Goal: Communication & Community: Answer question/provide support

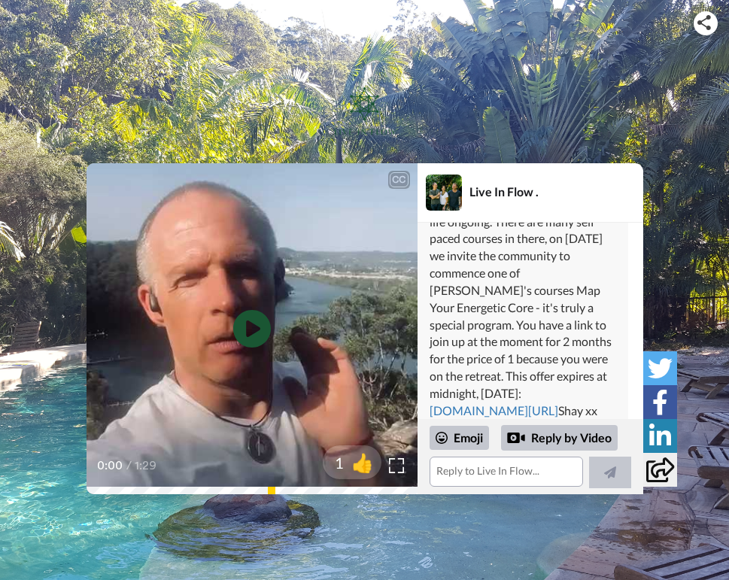
scroll to position [798, 0]
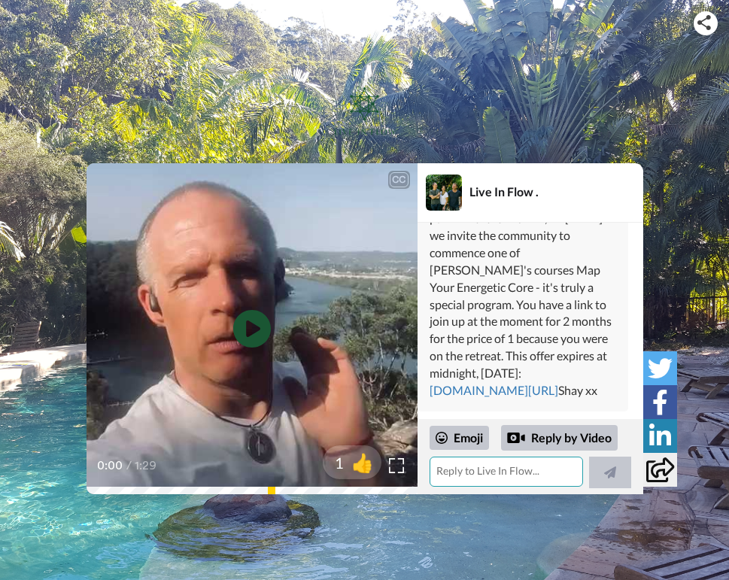
click at [458, 475] on textarea at bounding box center [506, 472] width 153 height 30
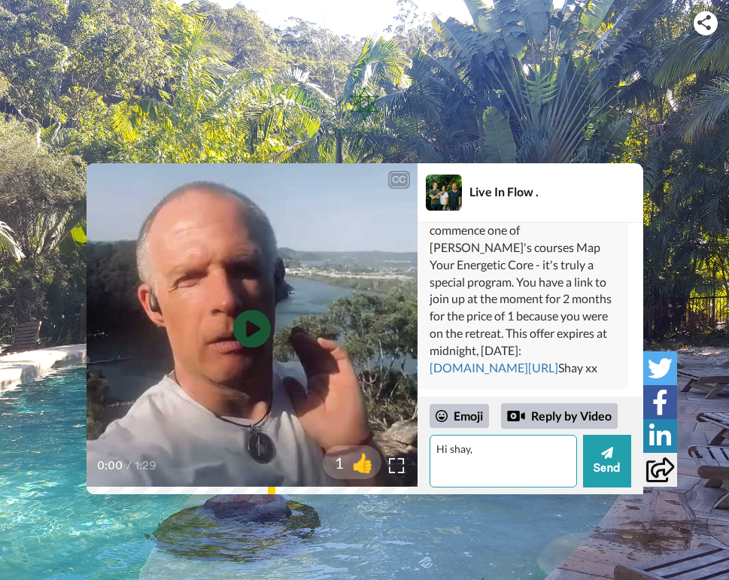
type textarea "Hi shay,"
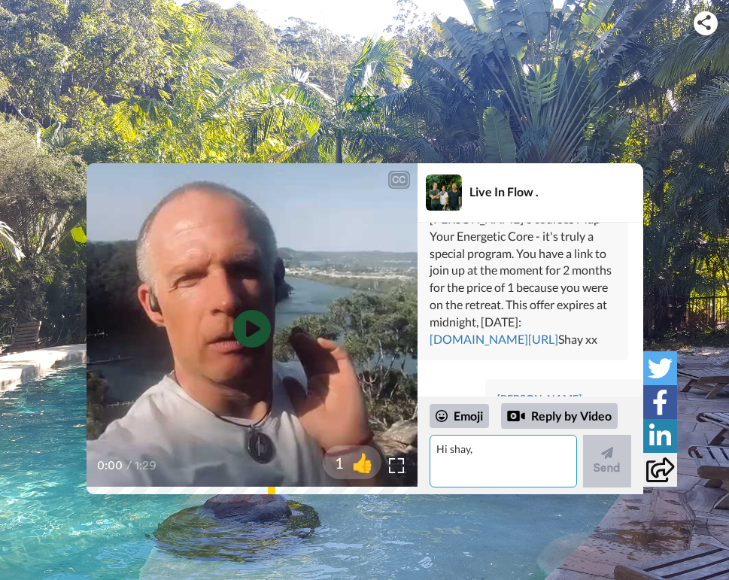
scroll to position [901, 0]
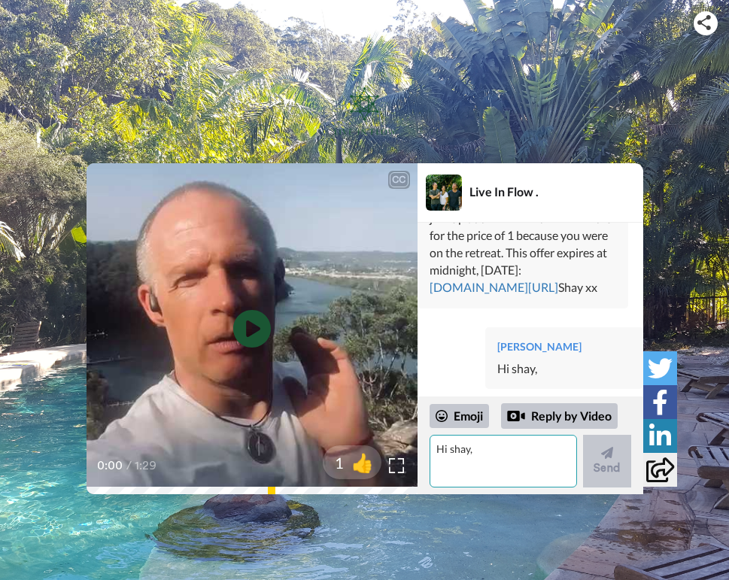
click at [451, 473] on textarea "Hi shay," at bounding box center [503, 461] width 147 height 53
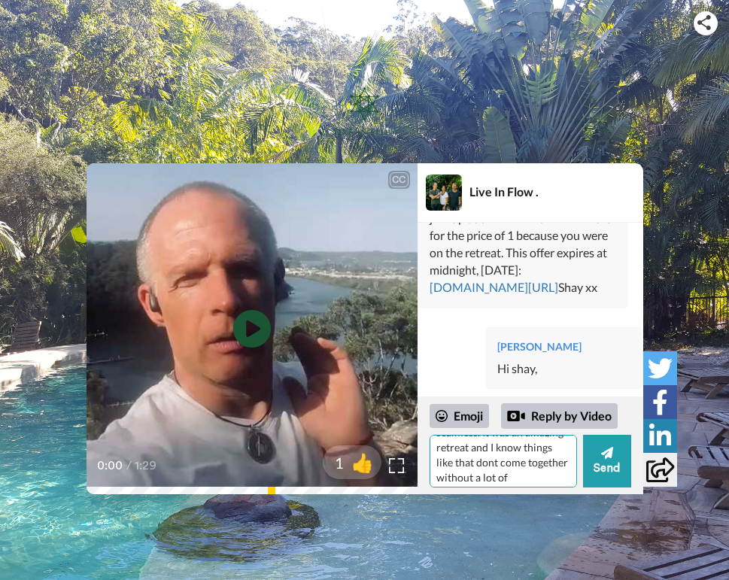
scroll to position [96, 0]
click at [551, 472] on textarea "i just wanted to acknowledge all your efforts for making sure our time at the L…" at bounding box center [503, 461] width 147 height 53
type textarea "i just wanted to acknowledge all your efforts for making sure our time at the L…"
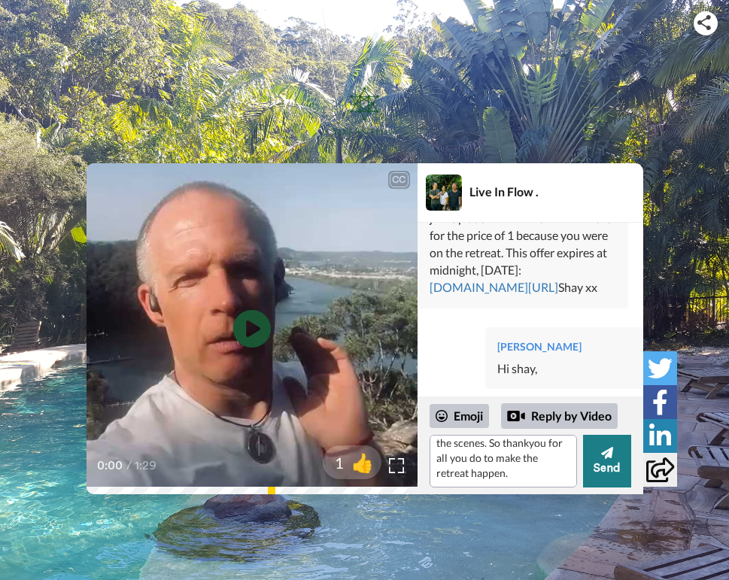
click at [613, 470] on button "Send" at bounding box center [607, 461] width 48 height 53
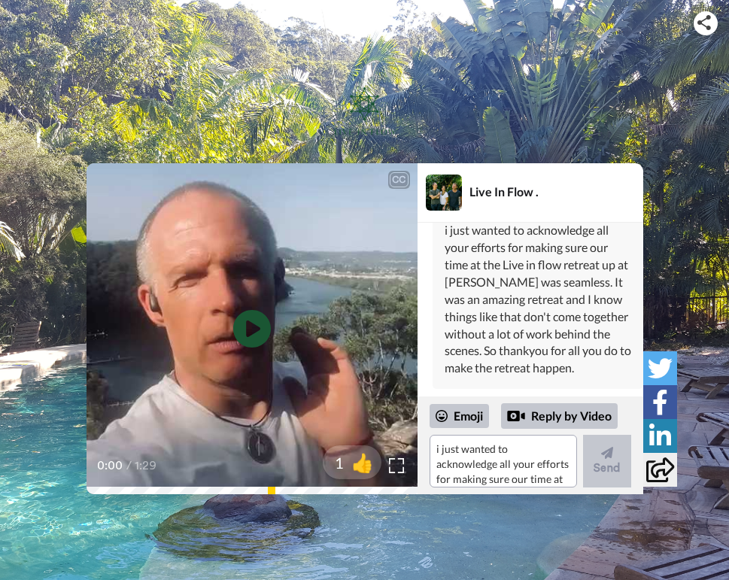
scroll to position [1073, 0]
click at [443, 454] on textarea "i just wanted to acknowledge all your efforts for making sure our time at the L…" at bounding box center [503, 461] width 147 height 53
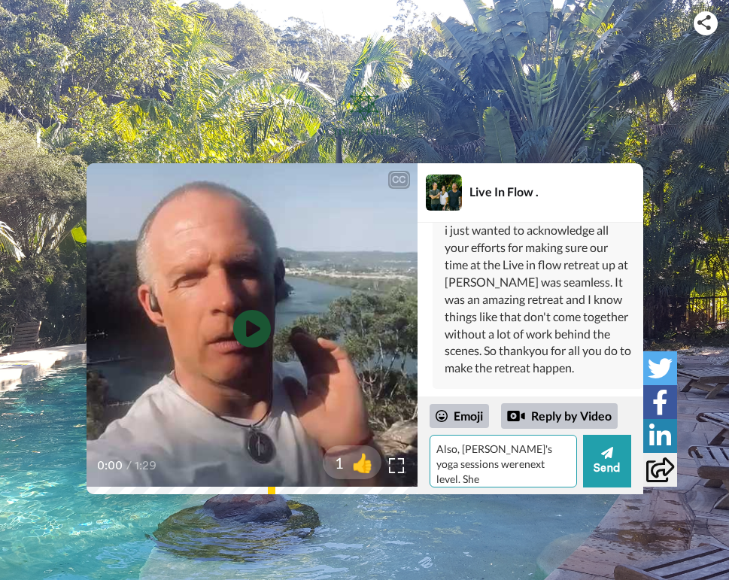
click at [462, 464] on textarea "Also, [PERSON_NAME]'s yoga sessions werenext level. She" at bounding box center [503, 461] width 147 height 53
type textarea "Also, [PERSON_NAME]'s yoga sessions were next level. She really taught me how t…"
click at [470, 418] on div "Emoji" at bounding box center [459, 416] width 59 height 24
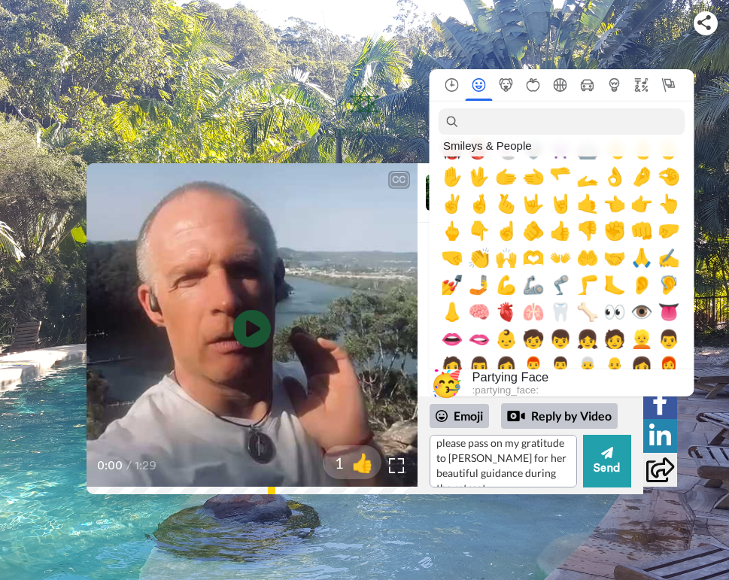
scroll to position [451, 0]
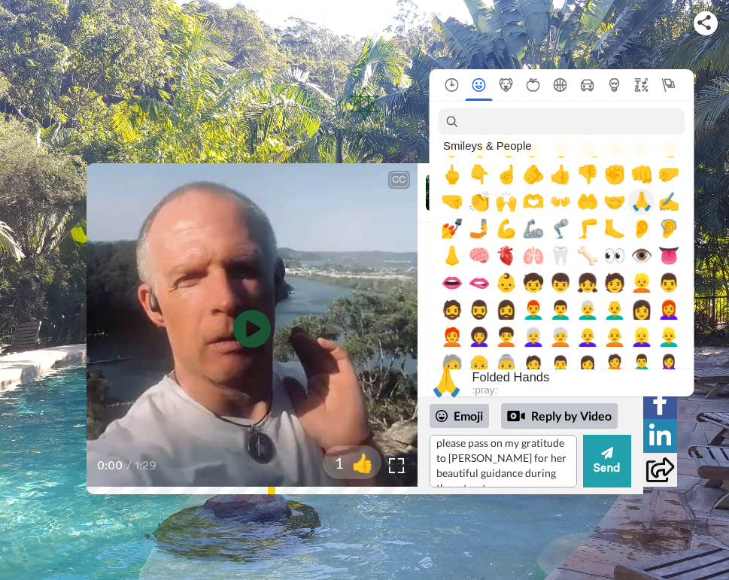
click at [642, 203] on span "🙏" at bounding box center [642, 201] width 23 height 21
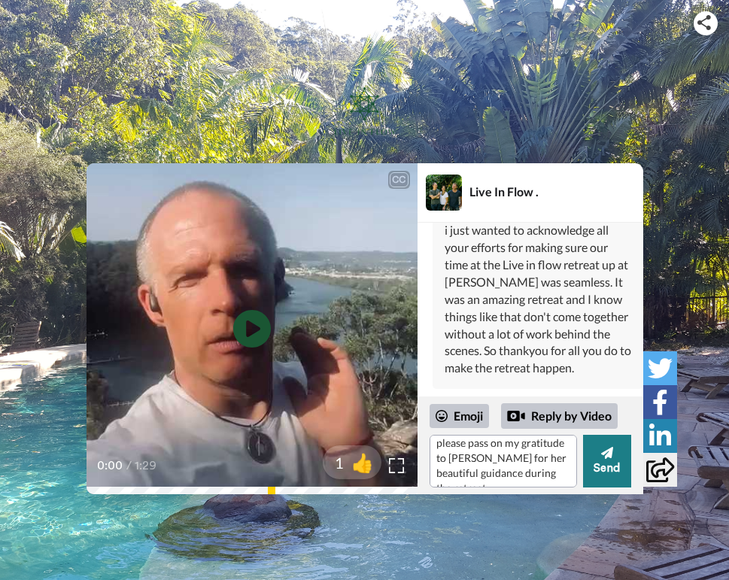
click at [606, 457] on icon at bounding box center [606, 453] width 12 height 12
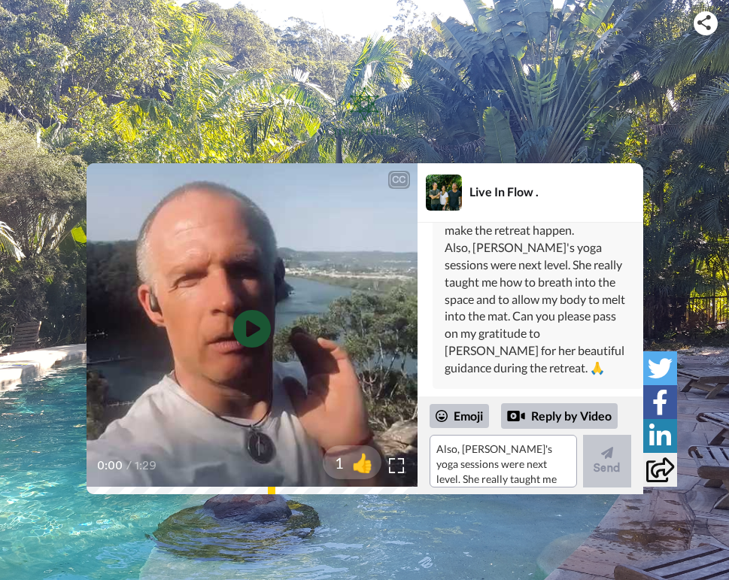
scroll to position [1211, 0]
